Goal: Task Accomplishment & Management: Manage account settings

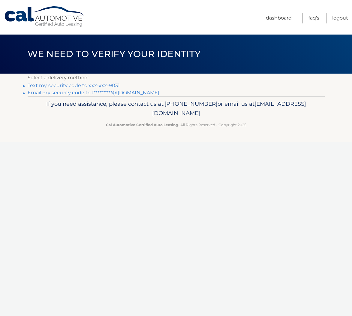
click at [98, 85] on link "Text my security code to xxx-xxx-9031" at bounding box center [74, 86] width 93 height 6
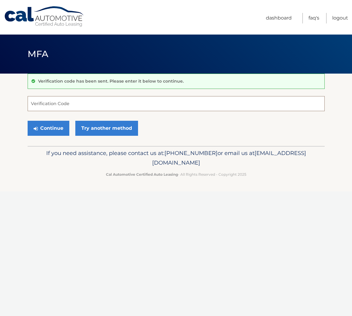
click at [100, 100] on input "Verification Code" at bounding box center [176, 103] width 297 height 15
type input "891012"
click at [48, 127] on button "Continue" at bounding box center [49, 128] width 42 height 15
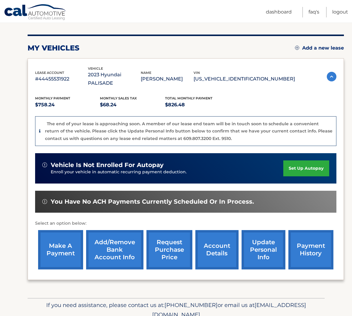
scroll to position [85, 0]
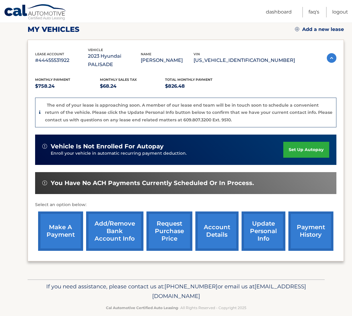
click at [53, 222] on link "make a payment" at bounding box center [60, 231] width 45 height 39
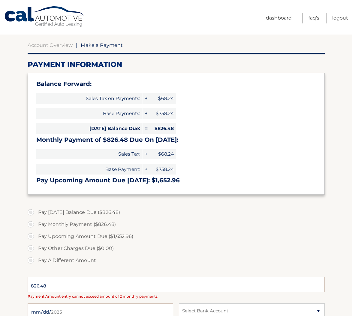
type input "1652.96"
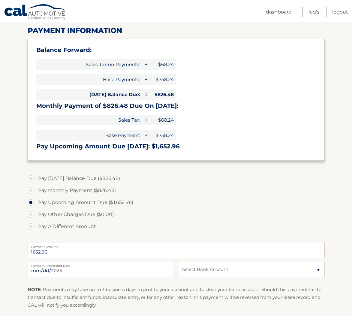
scroll to position [72, 0]
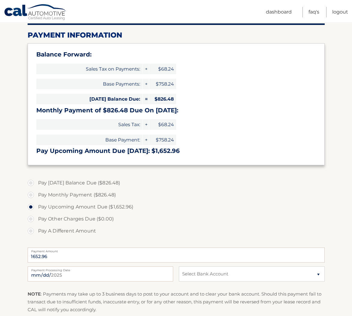
click at [32, 184] on label "Pay Today's Balance Due ($826.48)" at bounding box center [176, 183] width 297 height 12
click at [32, 184] on input "Pay Today's Balance Due ($826.48)" at bounding box center [33, 182] width 6 height 10
radio input "true"
type input "826.48"
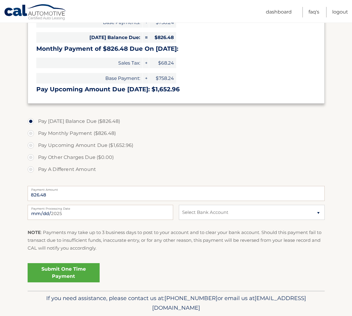
scroll to position [134, 0]
click at [212, 213] on select "Select Bank Account Checking JPMORGAN CHASE BANK, NA *****9826 Savings CAPITAL …" at bounding box center [252, 212] width 146 height 15
select select "YTk3Y2RkNjYtYjFlNC00YjA1LWE0ODAtODZkNTA1MzYzMDE1"
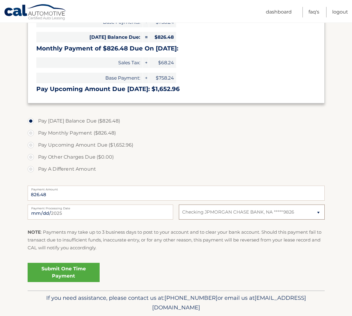
click at [179, 205] on select "Select Bank Account Checking JPMORGAN CHASE BANK, NA *****9826 Savings CAPITAL …" at bounding box center [252, 212] width 146 height 15
click at [60, 272] on link "Submit One Time Payment" at bounding box center [64, 272] width 72 height 19
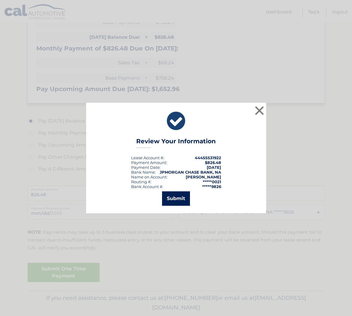
click at [175, 198] on button "Submit" at bounding box center [176, 198] width 28 height 14
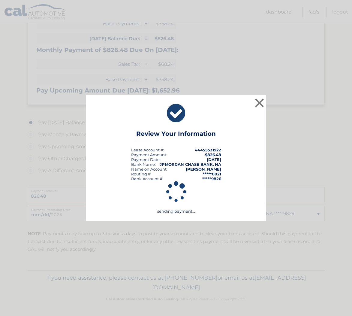
scroll to position [132, 0]
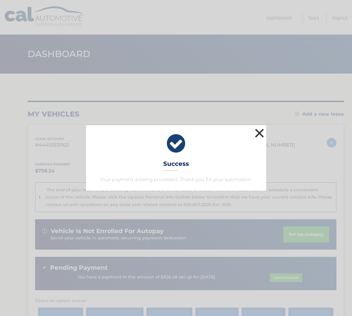
click at [261, 132] on button "×" at bounding box center [260, 133] width 12 height 12
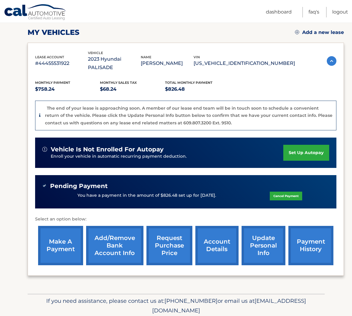
scroll to position [96, 0]
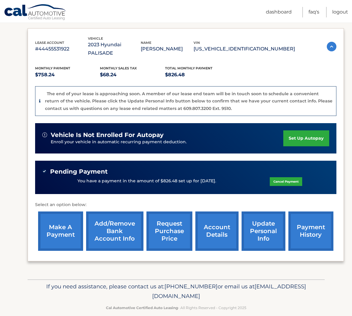
click at [70, 216] on link "make a payment" at bounding box center [60, 231] width 45 height 39
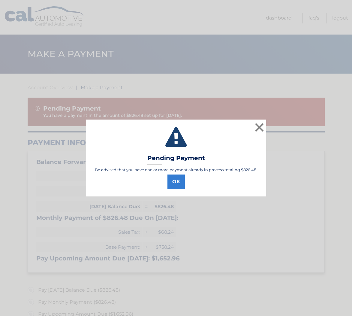
type input "1652.96"
click at [177, 181] on button "OK" at bounding box center [176, 182] width 17 height 14
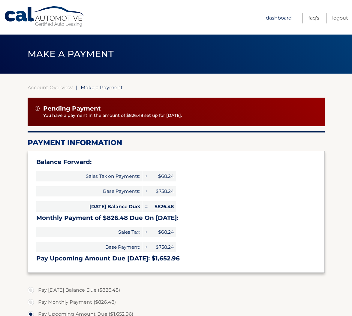
click at [272, 19] on link "Dashboard" at bounding box center [279, 18] width 26 height 11
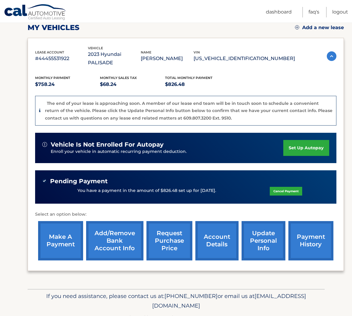
scroll to position [96, 0]
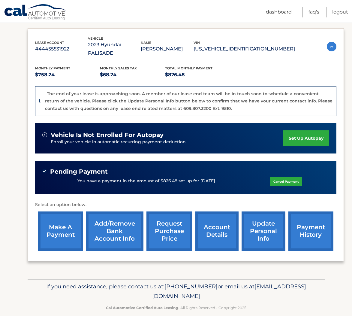
click at [217, 230] on link "account details" at bounding box center [217, 231] width 43 height 39
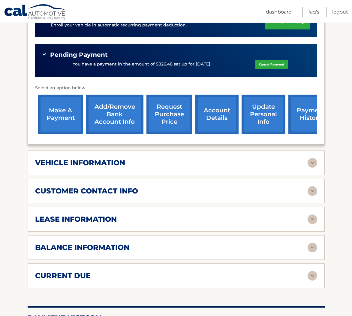
scroll to position [185, 0]
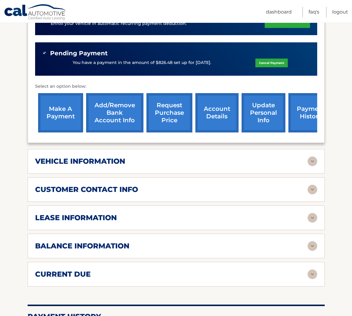
click at [314, 213] on img at bounding box center [313, 218] width 10 height 10
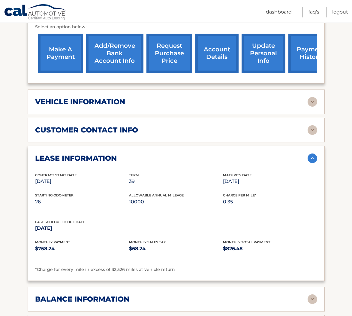
scroll to position [247, 0]
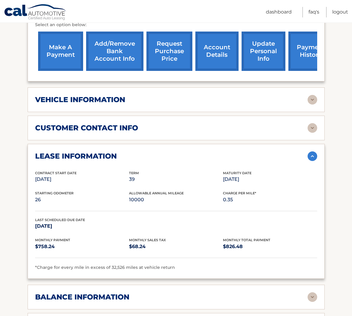
click at [309, 151] on img at bounding box center [313, 156] width 10 height 10
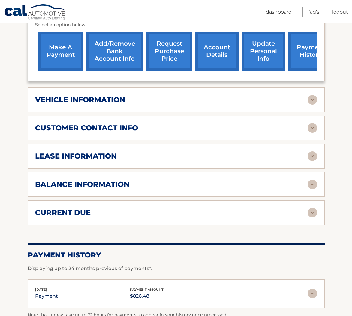
click at [309, 180] on img at bounding box center [313, 185] width 10 height 10
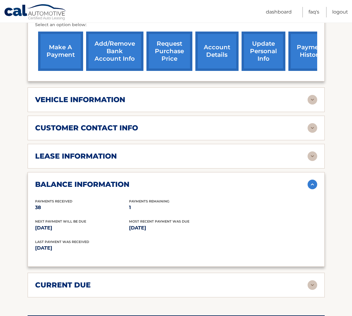
click at [309, 180] on img at bounding box center [313, 185] width 10 height 10
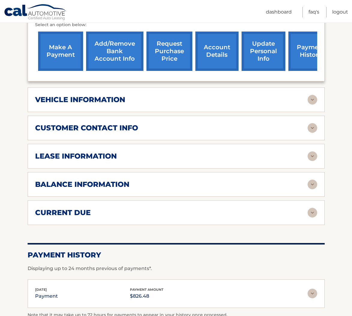
click at [312, 208] on img at bounding box center [313, 213] width 10 height 10
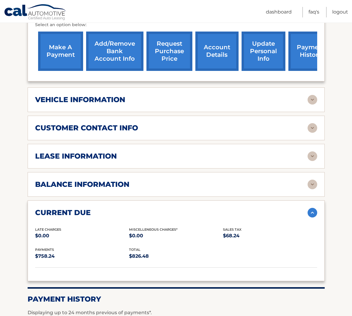
click at [312, 208] on img at bounding box center [313, 213] width 10 height 10
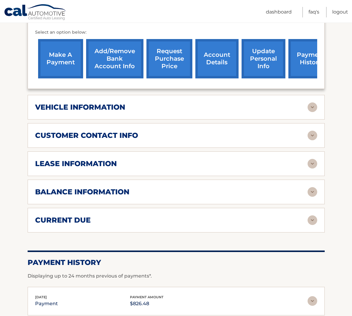
scroll to position [240, 0]
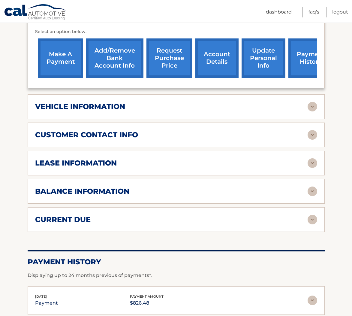
click at [307, 102] on div "vehicle information" at bounding box center [176, 107] width 282 height 10
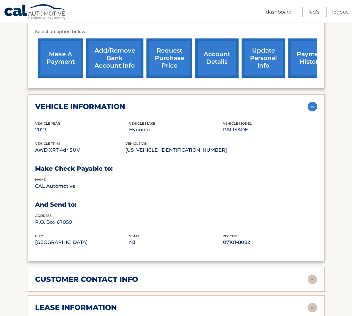
click at [307, 102] on div "vehicle information" at bounding box center [171, 106] width 273 height 9
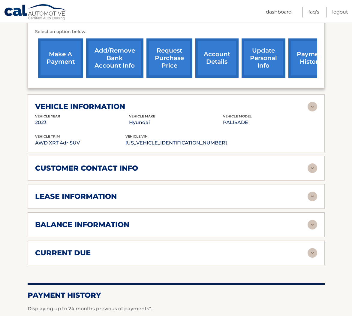
scroll to position [242, 0]
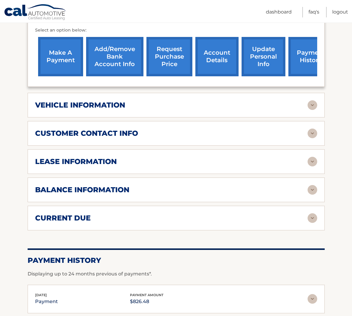
click at [309, 129] on img at bounding box center [313, 134] width 10 height 10
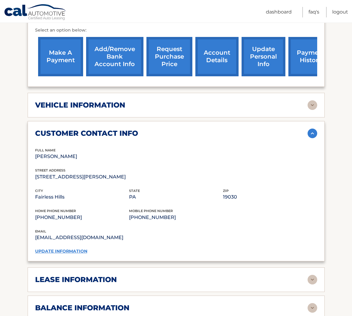
click at [309, 129] on img at bounding box center [313, 134] width 10 height 10
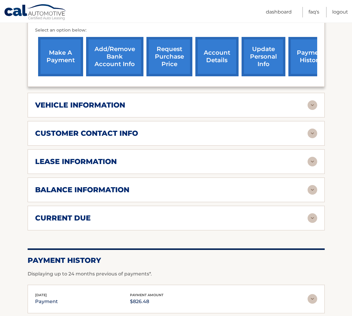
click at [310, 157] on img at bounding box center [313, 162] width 10 height 10
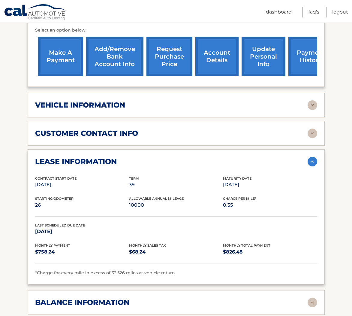
click at [310, 157] on img at bounding box center [313, 162] width 10 height 10
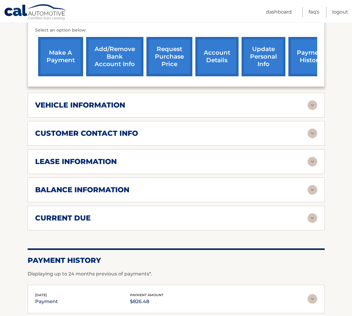
click at [313, 178] on div "balance information Payments Received 38 Payments Remaining 1 Next Payment will…" at bounding box center [176, 190] width 297 height 25
click at [312, 185] on img at bounding box center [313, 190] width 10 height 10
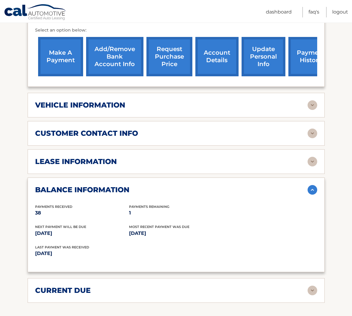
click at [312, 185] on img at bounding box center [313, 190] width 10 height 10
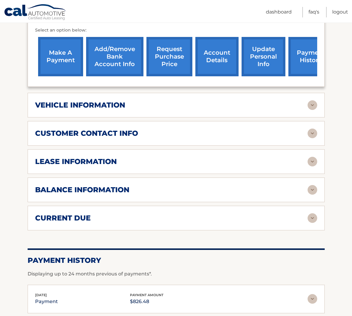
click at [316, 213] on img at bounding box center [313, 218] width 10 height 10
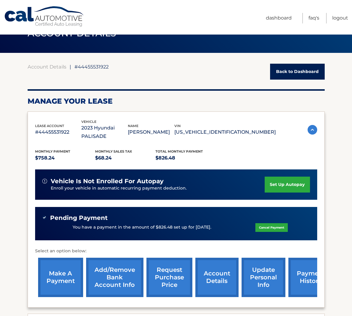
scroll to position [0, 0]
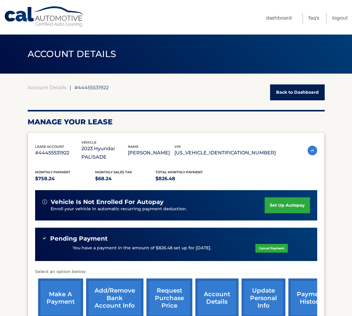
click at [288, 87] on link "Back to Dashboard" at bounding box center [297, 92] width 55 height 16
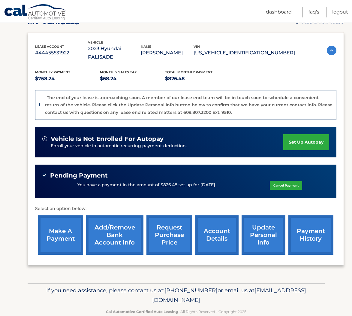
scroll to position [96, 0]
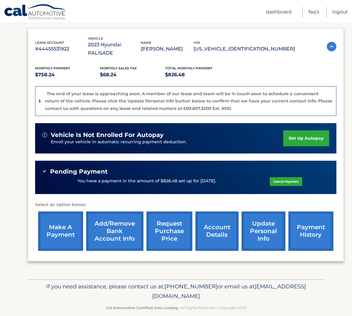
click at [218, 224] on link "account details" at bounding box center [217, 231] width 43 height 39
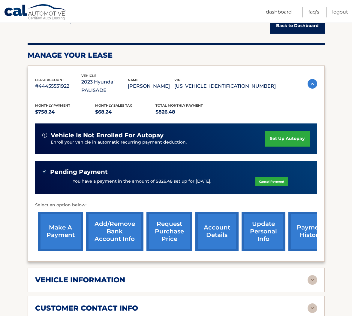
scroll to position [67, 0]
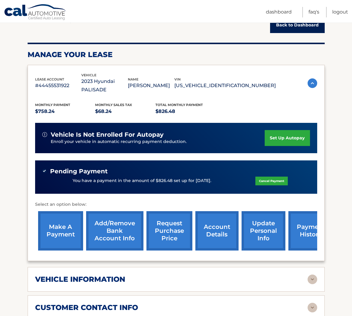
click at [312, 224] on link "payment history" at bounding box center [311, 230] width 45 height 39
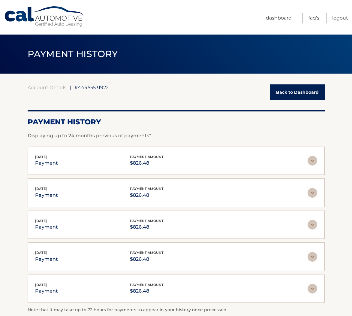
click at [287, 94] on link "Back to Dashboard" at bounding box center [297, 92] width 55 height 16
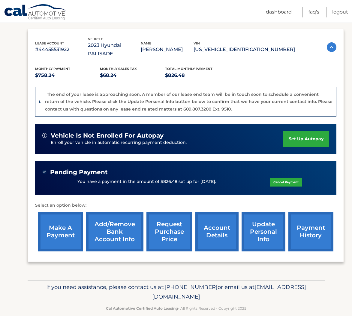
scroll to position [96, 0]
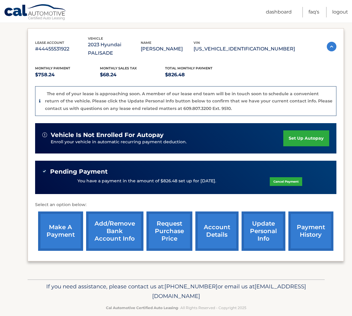
click at [172, 222] on link "request purchase price" at bounding box center [170, 231] width 46 height 39
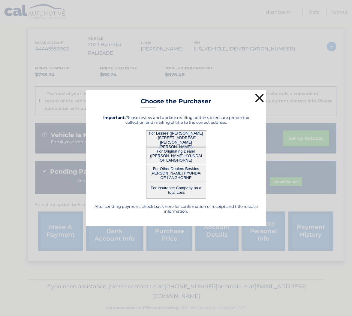
click at [260, 100] on button "×" at bounding box center [260, 98] width 12 height 12
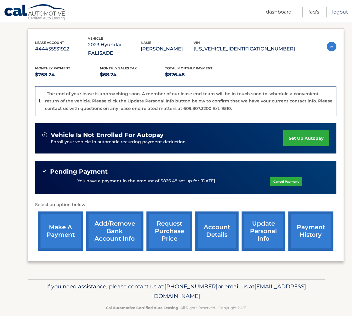
click at [339, 12] on link "Logout" at bounding box center [341, 12] width 16 height 11
